Goal: Task Accomplishment & Management: Use online tool/utility

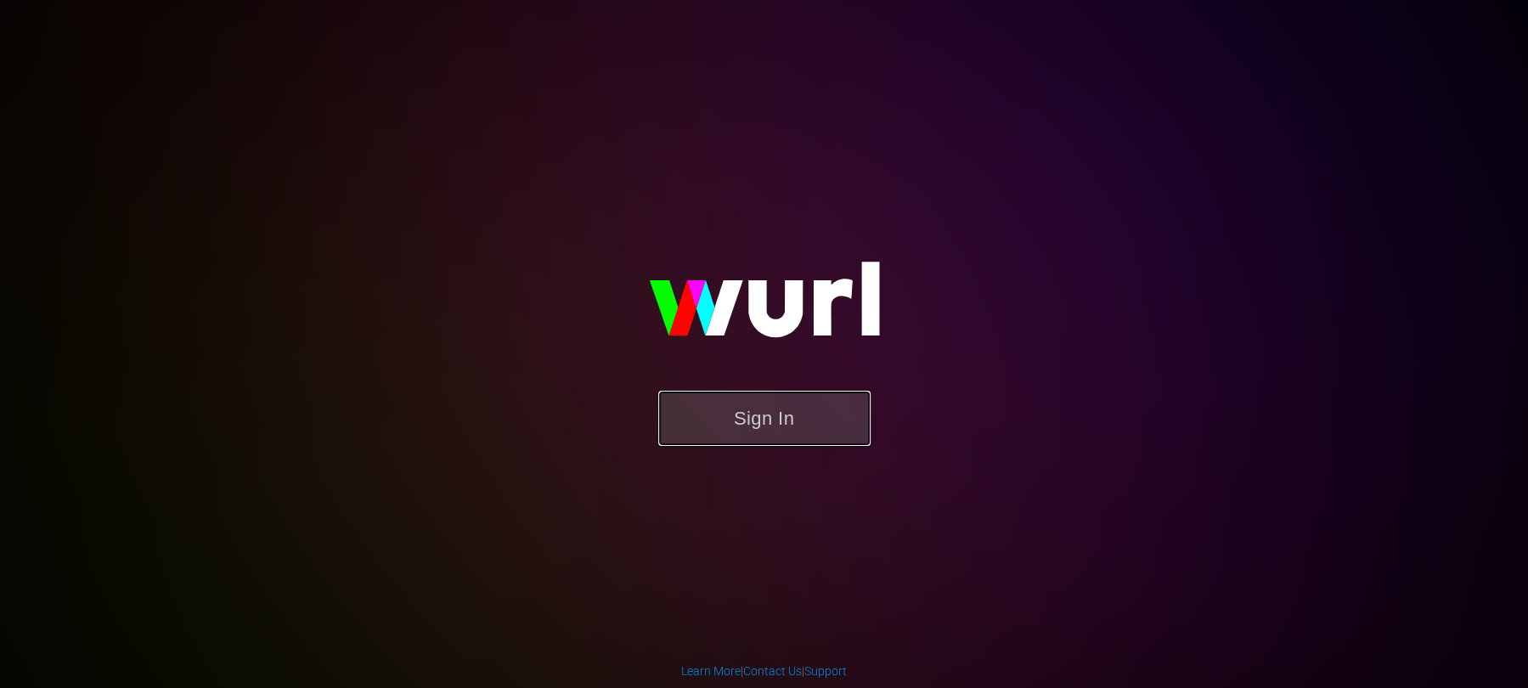
click at [760, 418] on button "Sign In" at bounding box center [764, 418] width 212 height 55
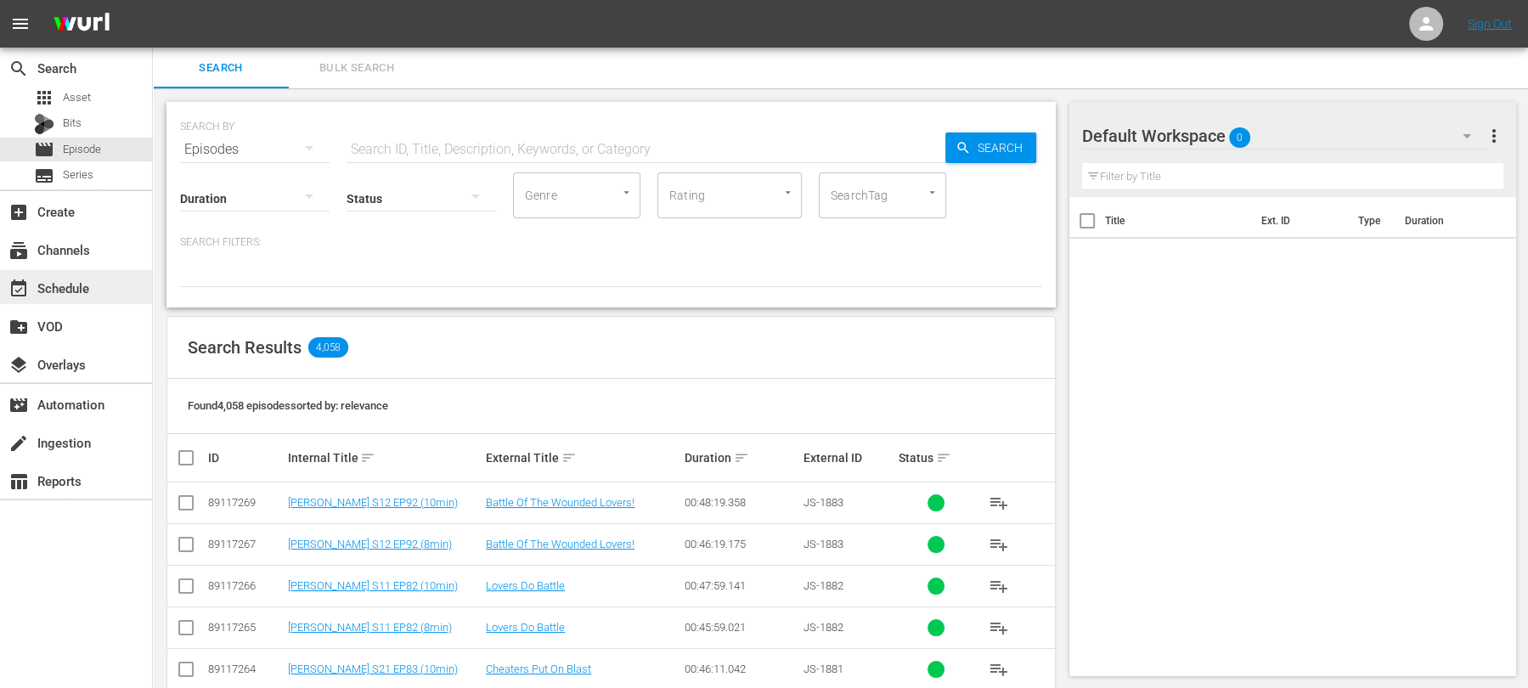
click at [78, 288] on div "event_available Schedule" at bounding box center [47, 285] width 95 height 15
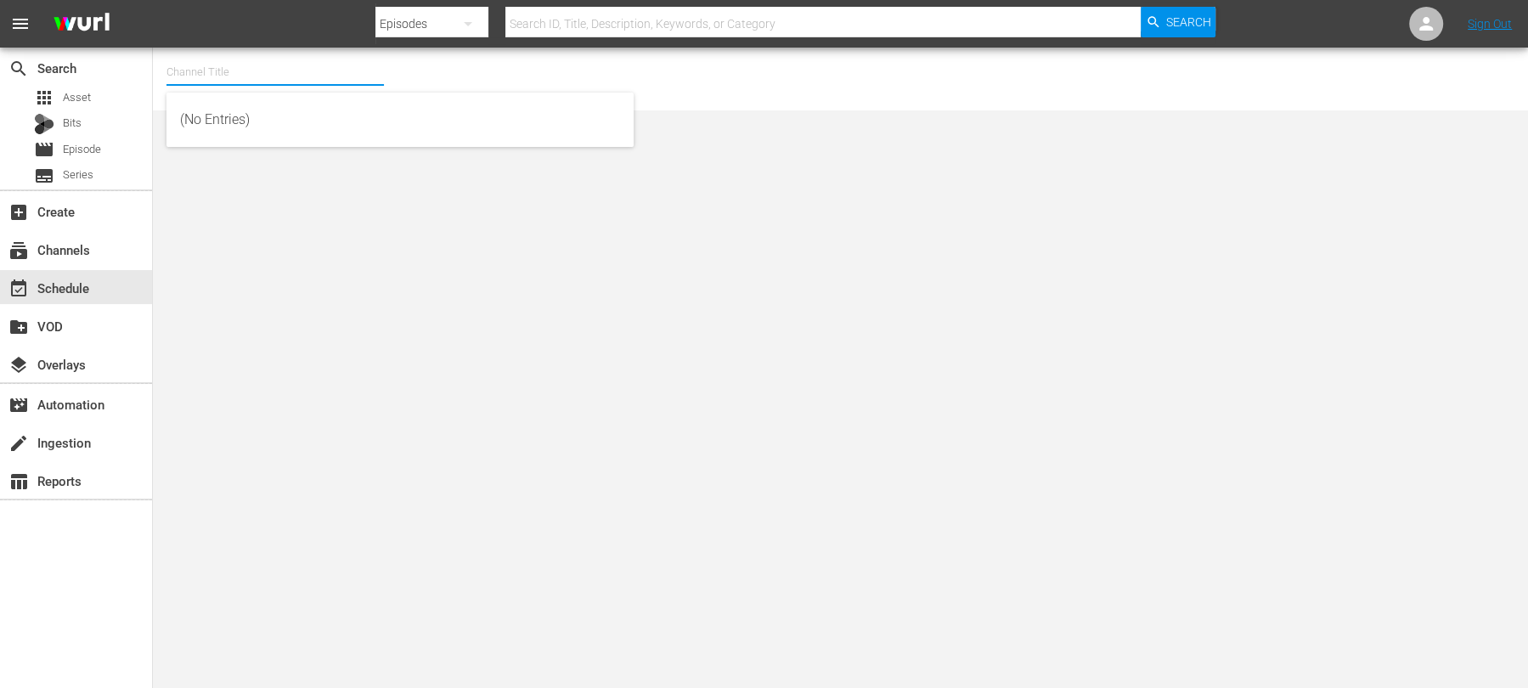
click at [207, 72] on input "text" at bounding box center [274, 72] width 217 height 41
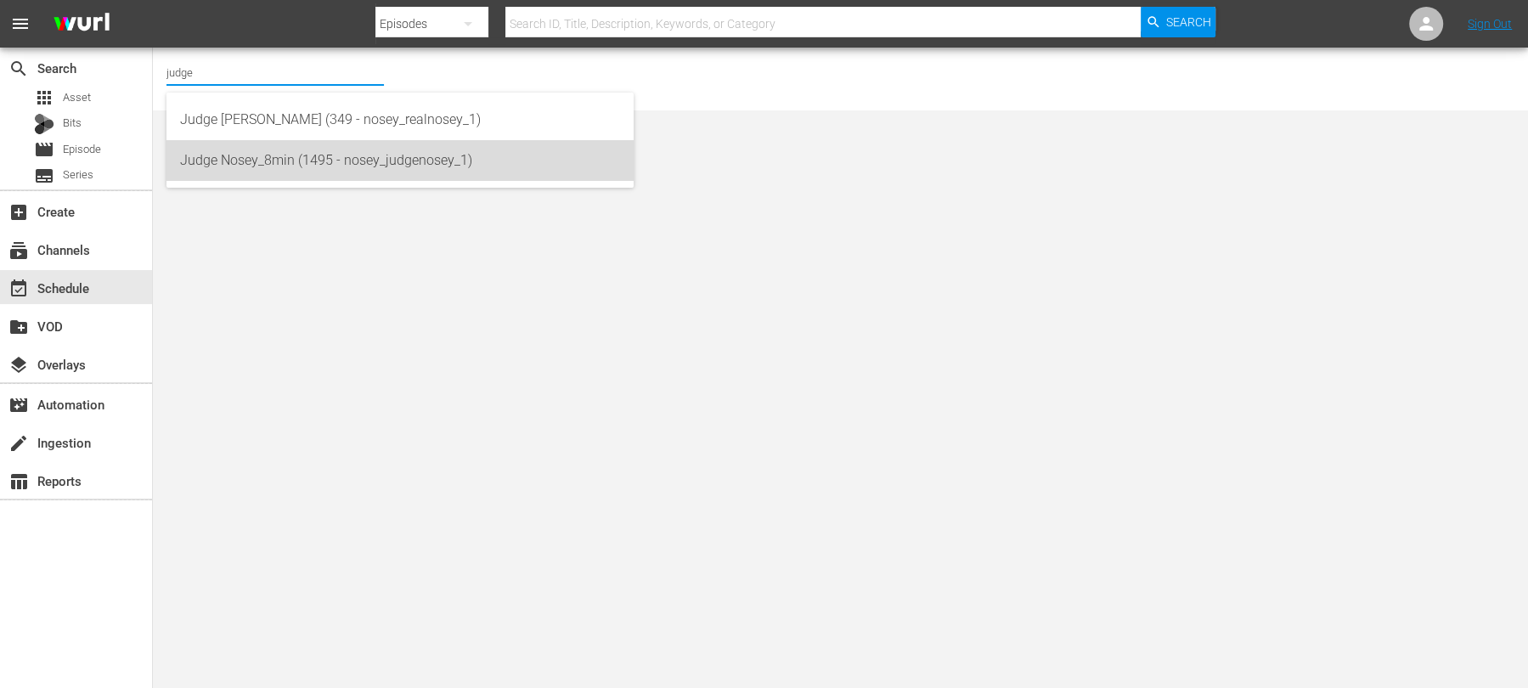
click at [287, 167] on div "Judge Nosey_8min (1495 - nosey_judgenosey_1)" at bounding box center [400, 160] width 440 height 41
type input "Judge Nosey_8min (1495 - nosey_judgenosey_1)"
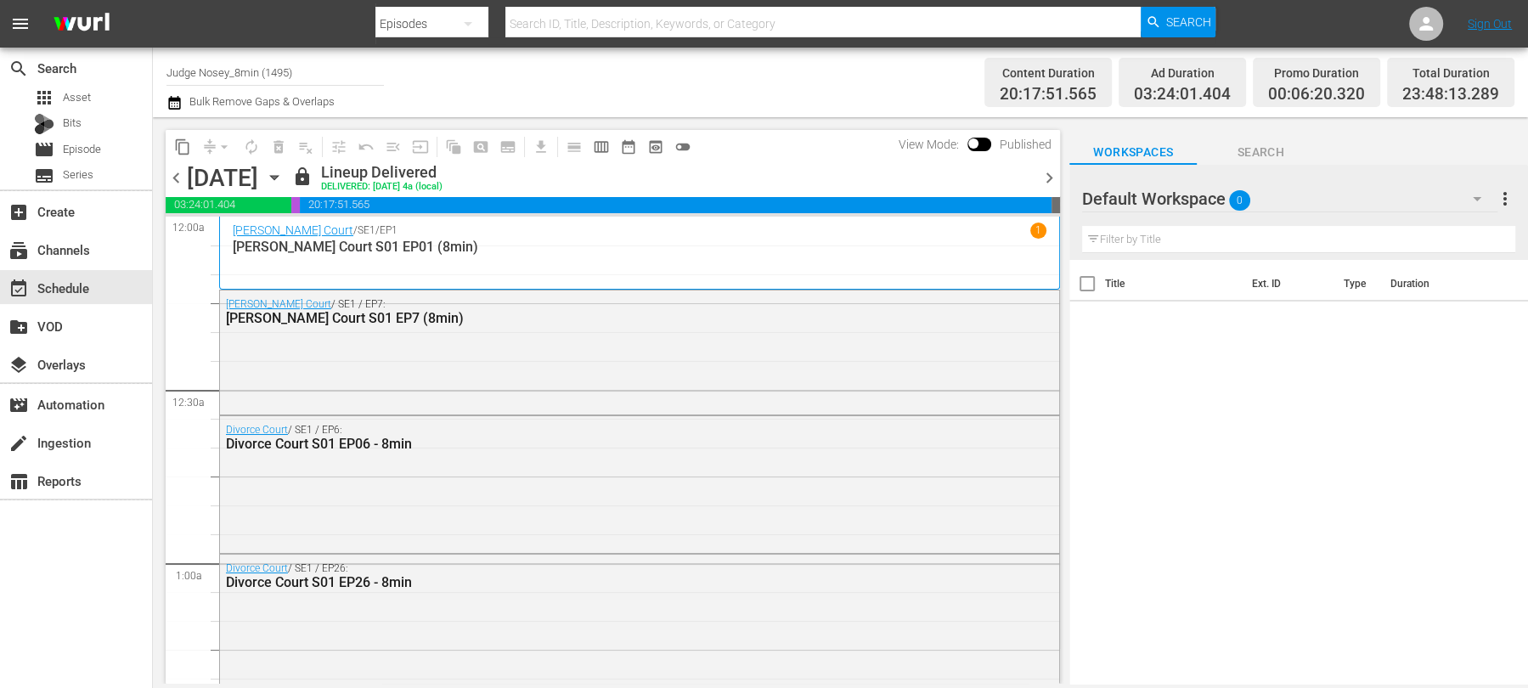
click at [284, 178] on icon "button" at bounding box center [274, 177] width 19 height 19
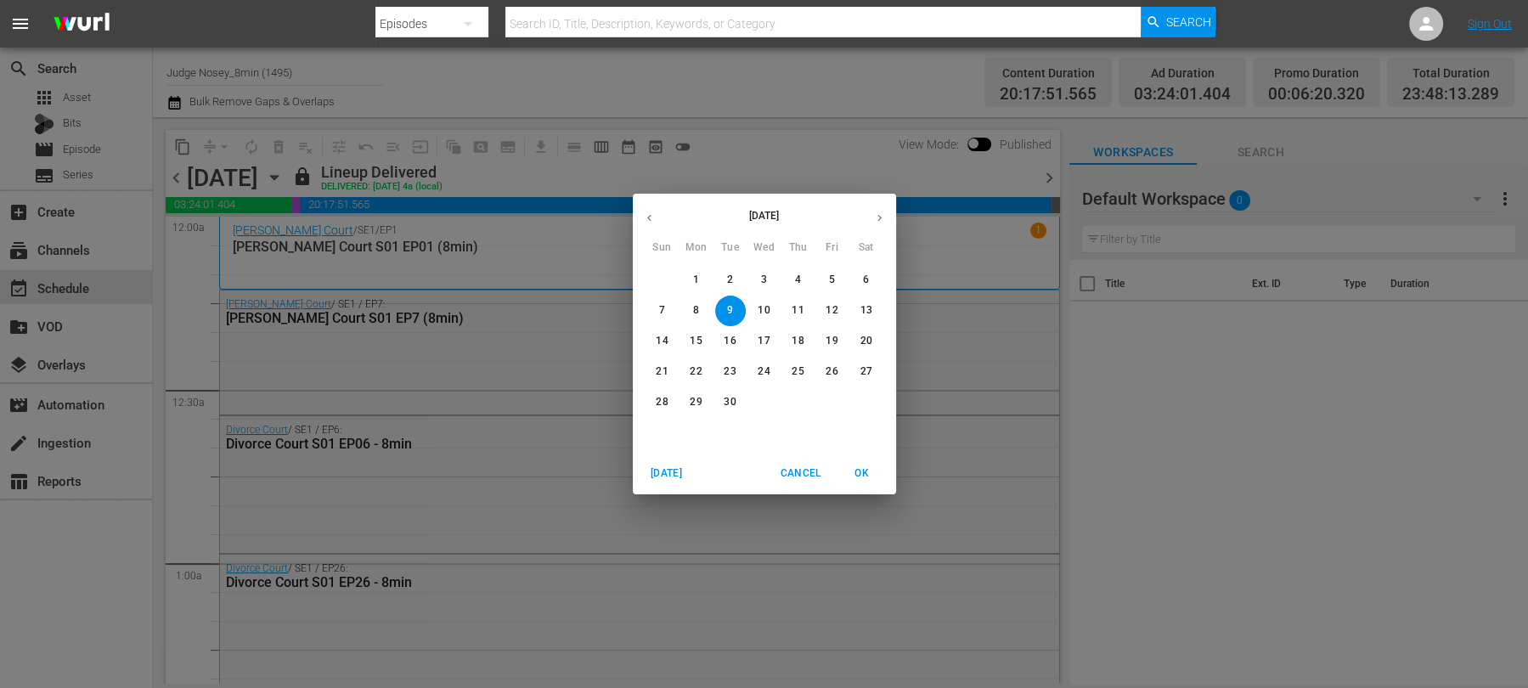
click at [662, 367] on p "21" at bounding box center [662, 371] width 12 height 14
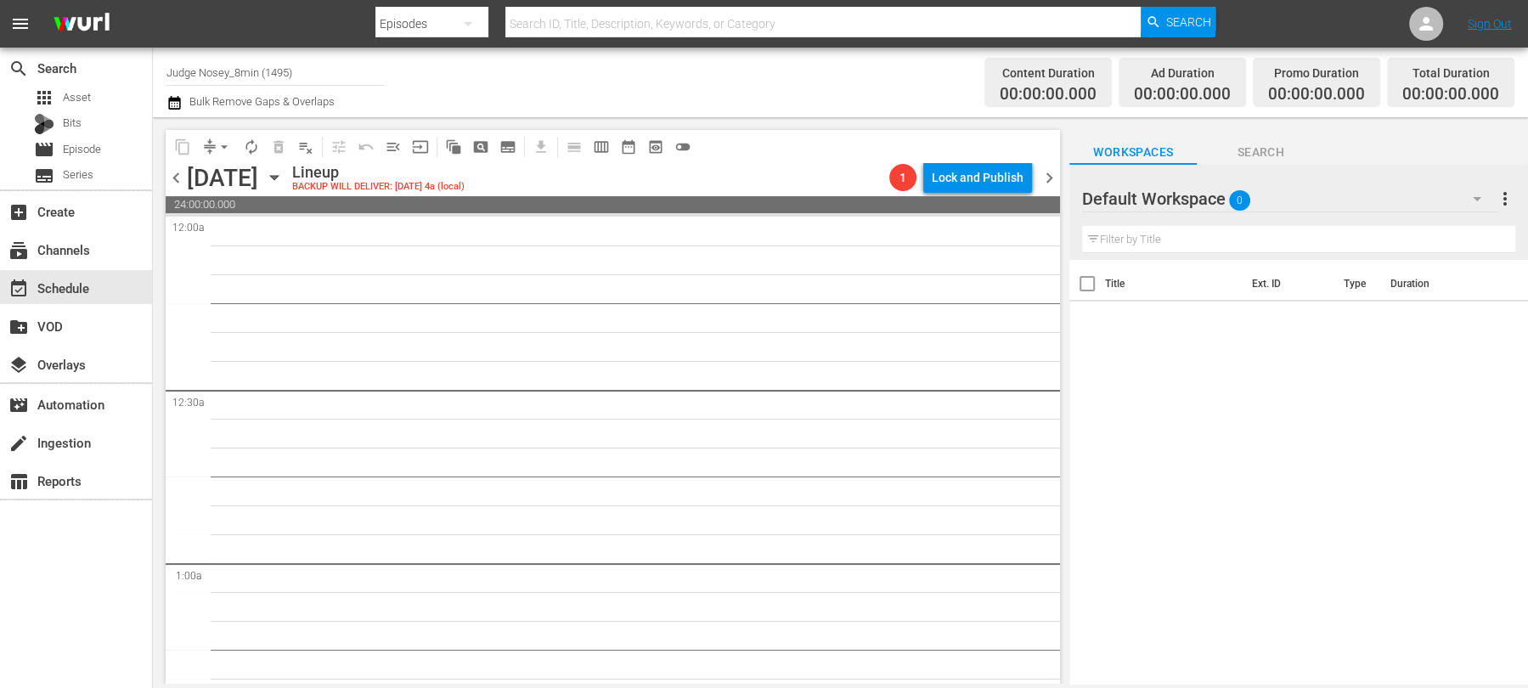
click at [288, 185] on div "[DATE] [DATE]" at bounding box center [237, 178] width 101 height 28
click at [284, 178] on icon "button" at bounding box center [274, 177] width 19 height 19
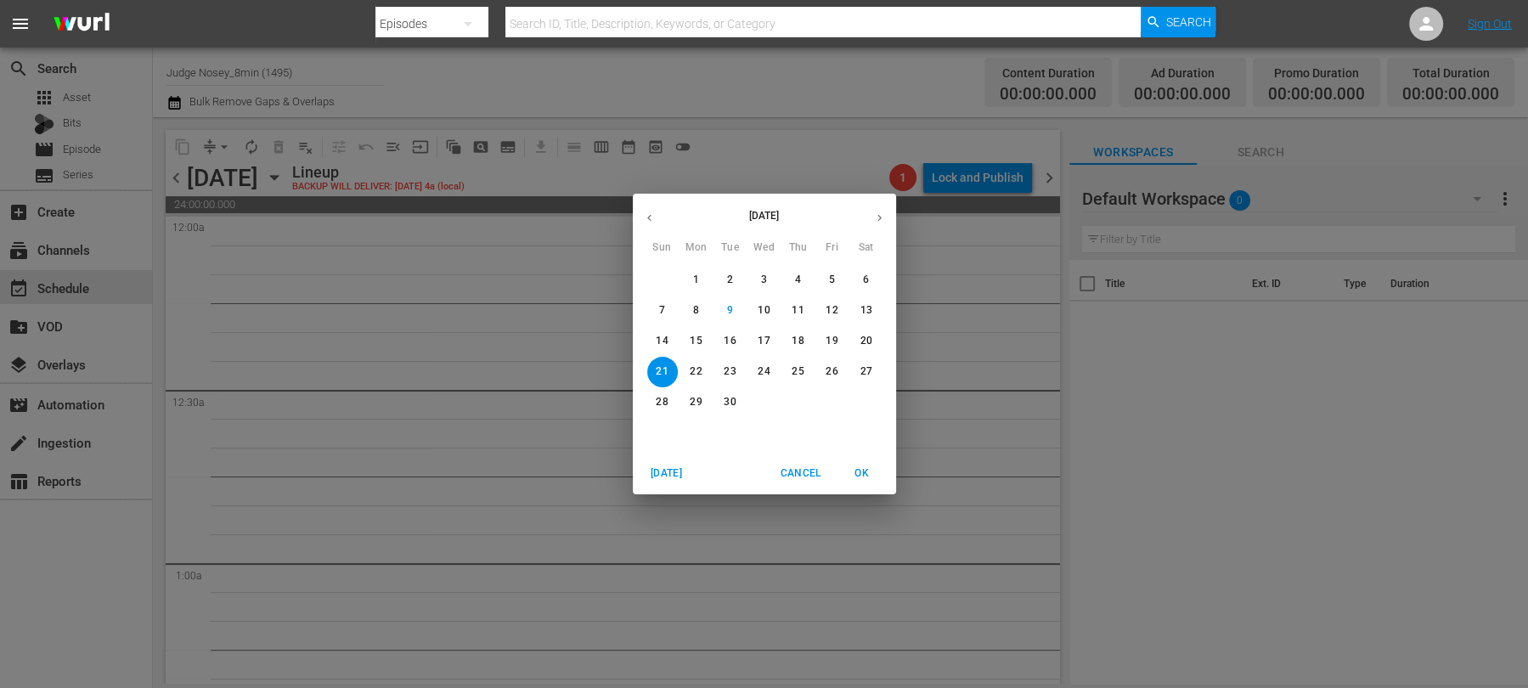
click at [665, 345] on p "14" at bounding box center [662, 341] width 12 height 14
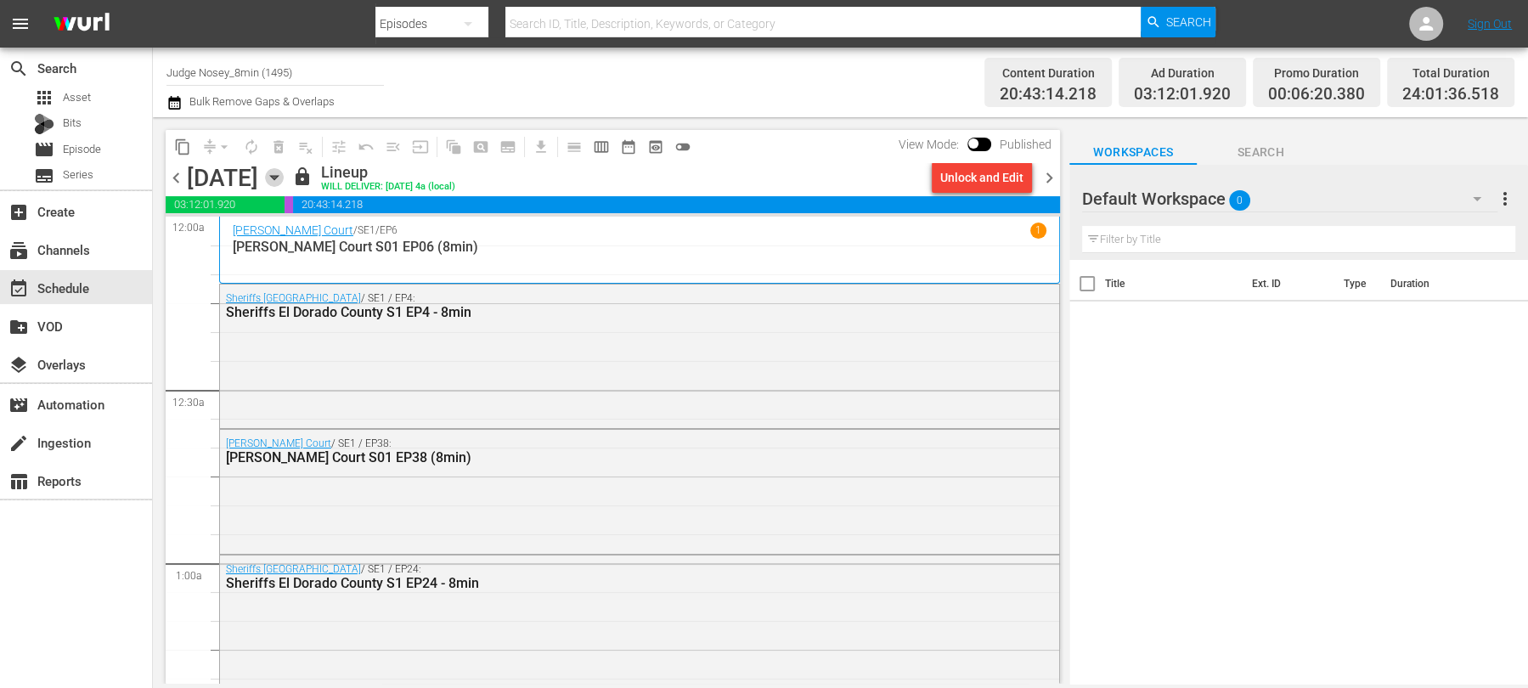
click at [278, 176] on icon "button" at bounding box center [274, 178] width 8 height 4
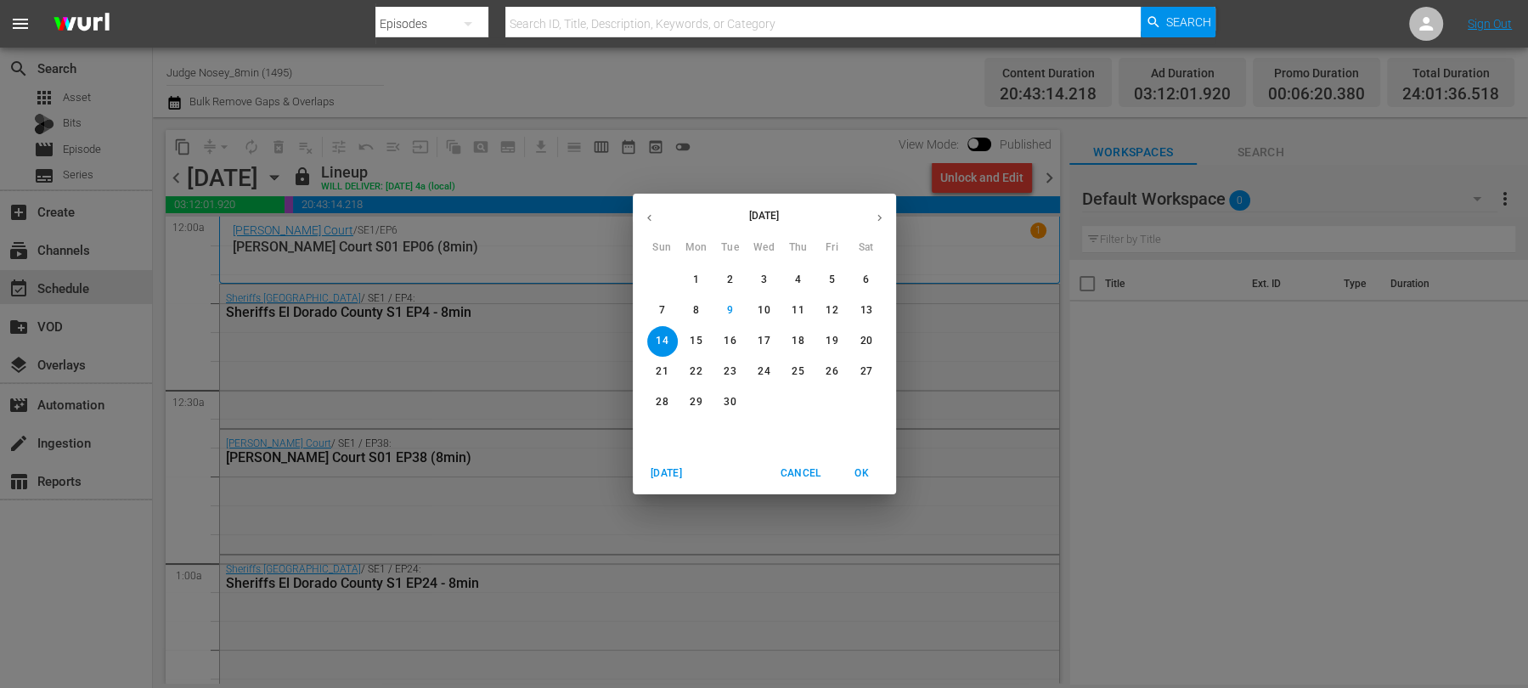
click at [692, 334] on p "15" at bounding box center [696, 341] width 12 height 14
